Goal: Register for event/course

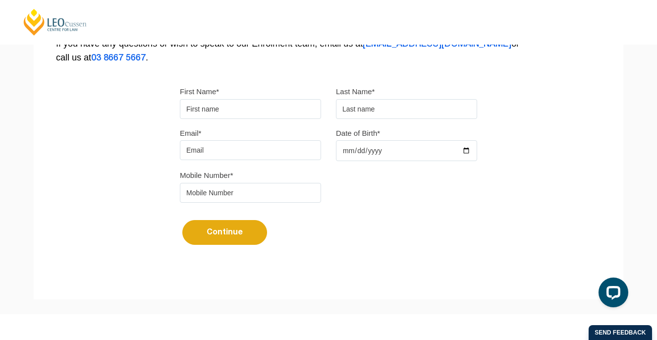
click at [270, 113] on input "First Name*" at bounding box center [250, 109] width 141 height 20
type input "Lauren"
click at [364, 109] on input "text" at bounding box center [406, 109] width 141 height 20
type input "[PERSON_NAME]"
click at [246, 145] on input "Email*" at bounding box center [250, 150] width 141 height 20
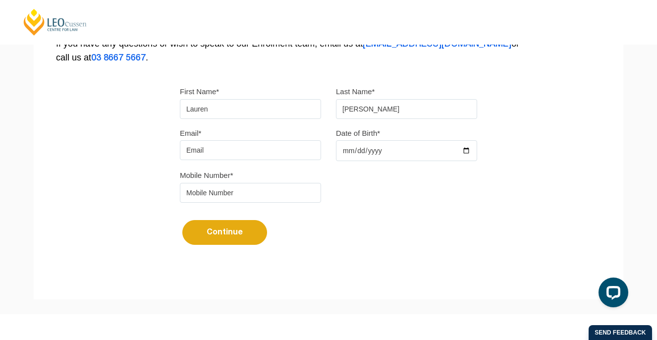
click at [410, 257] on form "First Name* [PERSON_NAME] Last Name* [PERSON_NAME] Email* Date of Birth* Mobile…" at bounding box center [328, 170] width 297 height 200
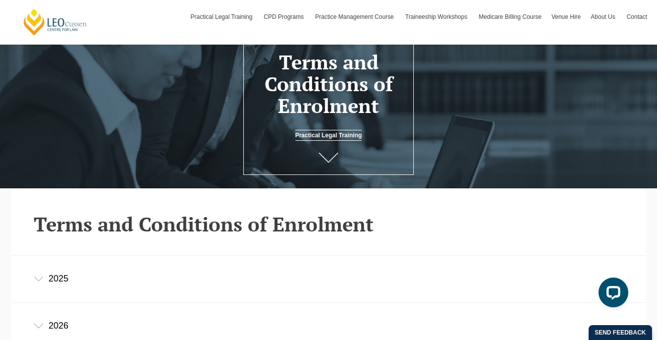
scroll to position [92, 0]
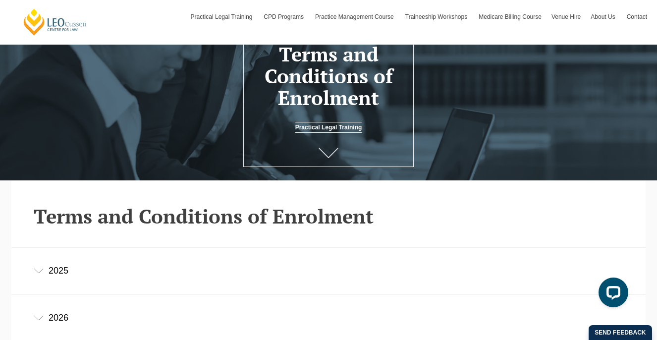
click at [330, 150] on icon at bounding box center [328, 153] width 20 height 10
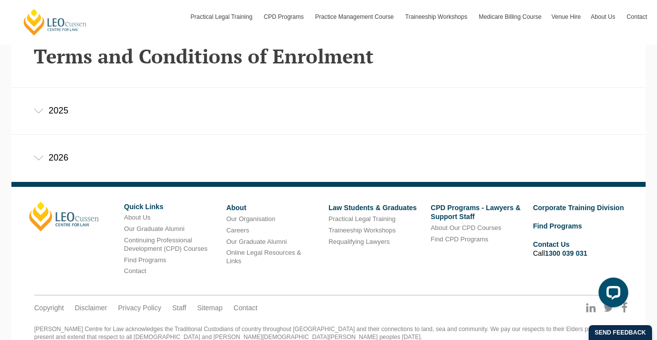
scroll to position [254, 0]
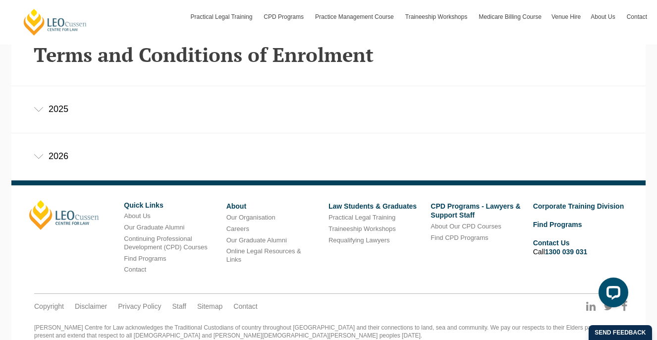
click at [71, 146] on div "2026" at bounding box center [328, 156] width 634 height 46
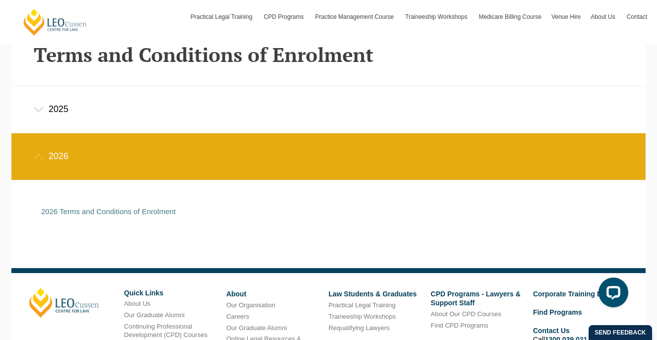
click at [78, 121] on div "2025" at bounding box center [328, 109] width 634 height 46
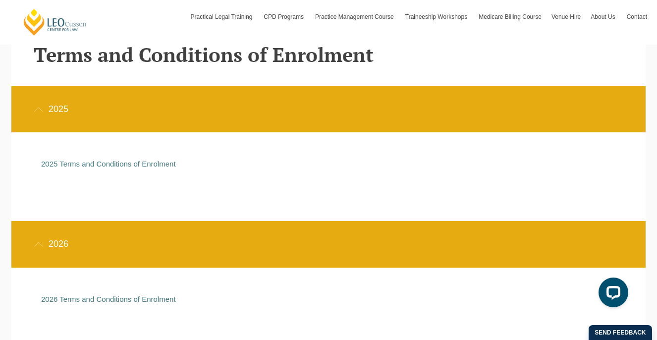
click at [79, 256] on div "2026" at bounding box center [328, 244] width 634 height 46
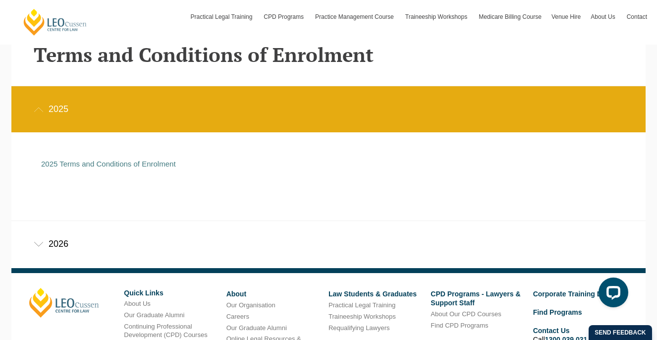
click at [77, 246] on div "2026" at bounding box center [328, 244] width 634 height 46
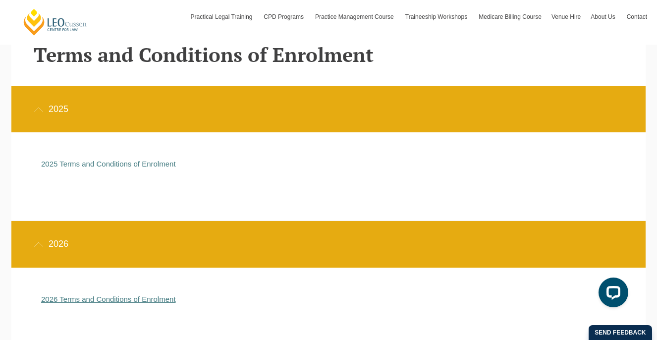
click at [84, 302] on link "2026 Terms and Conditions of Enrolment" at bounding box center [108, 299] width 135 height 8
